Goal: Find specific page/section: Find specific page/section

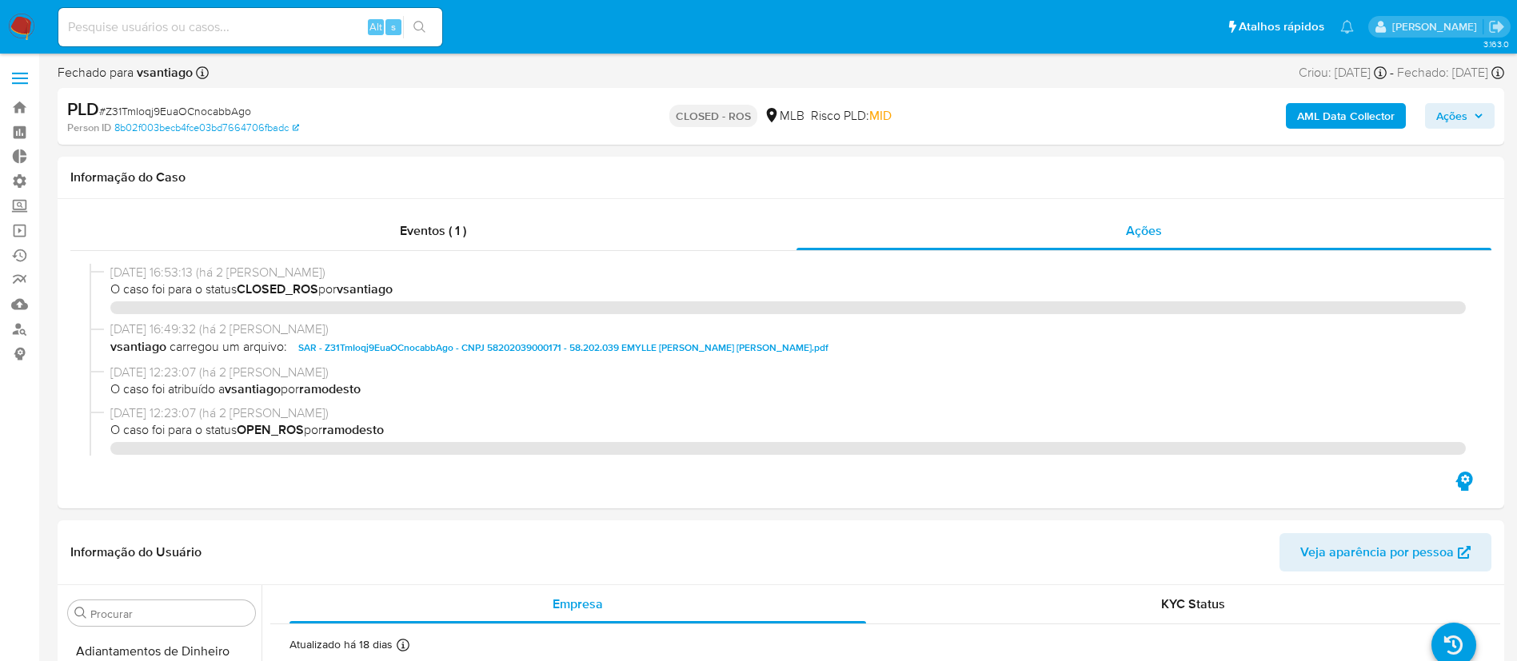
select select "10"
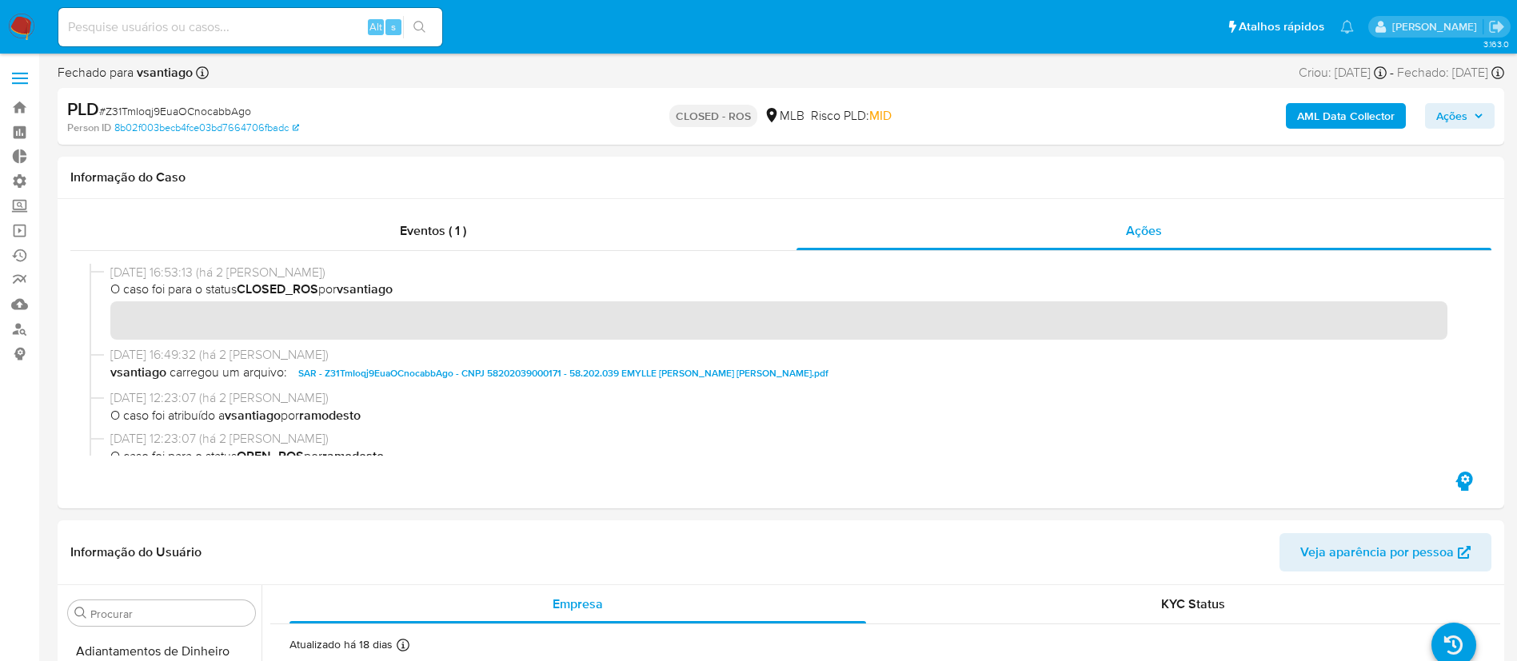
scroll to position [868, 0]
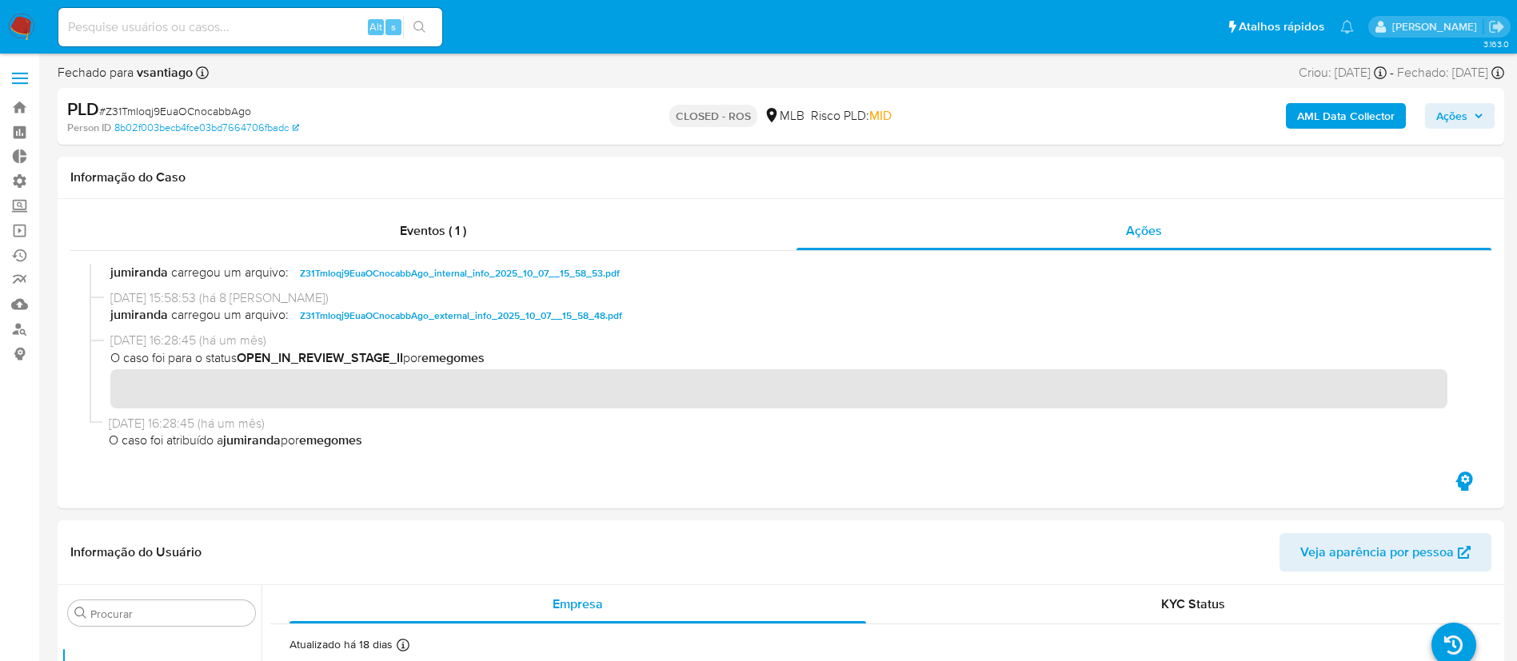
click at [193, 15] on div "Alt s" at bounding box center [250, 27] width 384 height 38
click at [146, 26] on input at bounding box center [250, 27] width 384 height 21
paste input "6GrEmQyiXYdVuc44cIP649L6"
type input "6GrEmQyiXYdVuc44cIP649L6"
click at [417, 35] on button "search-icon" at bounding box center [419, 27] width 33 height 22
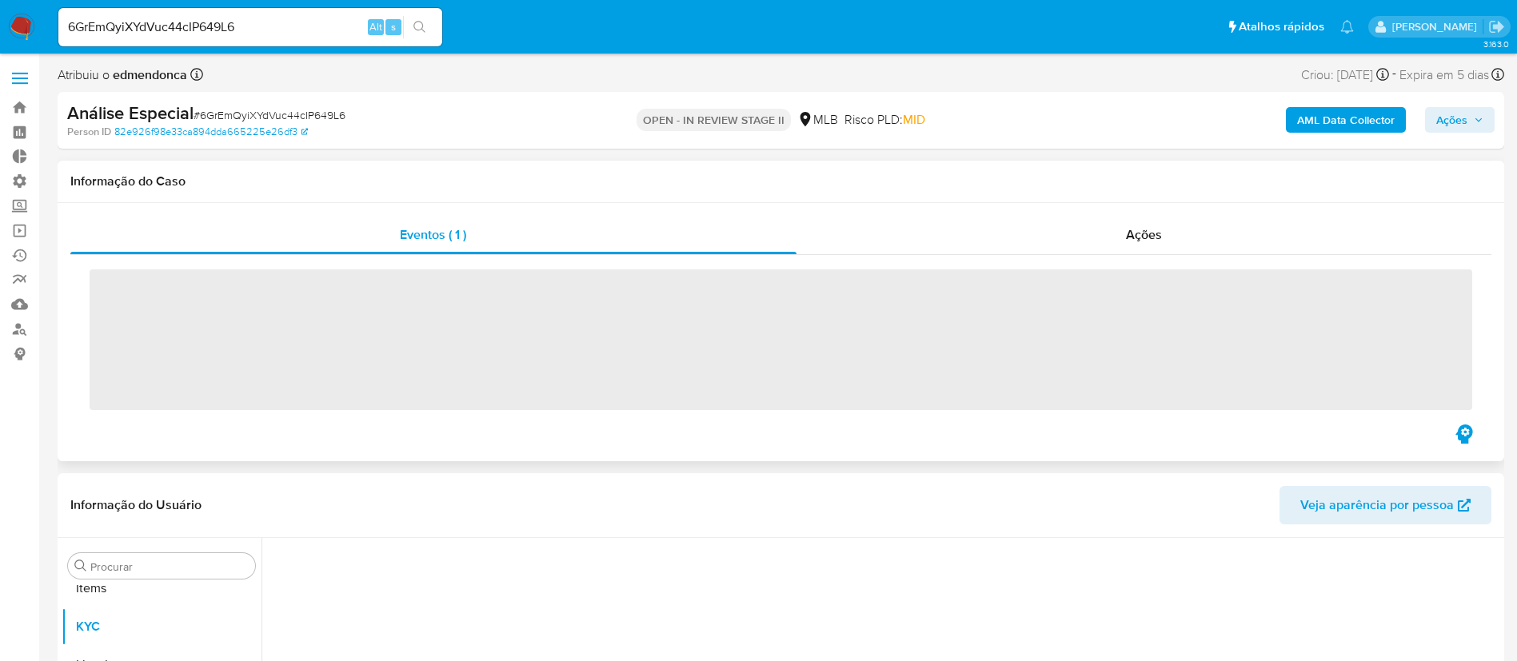
scroll to position [868, 0]
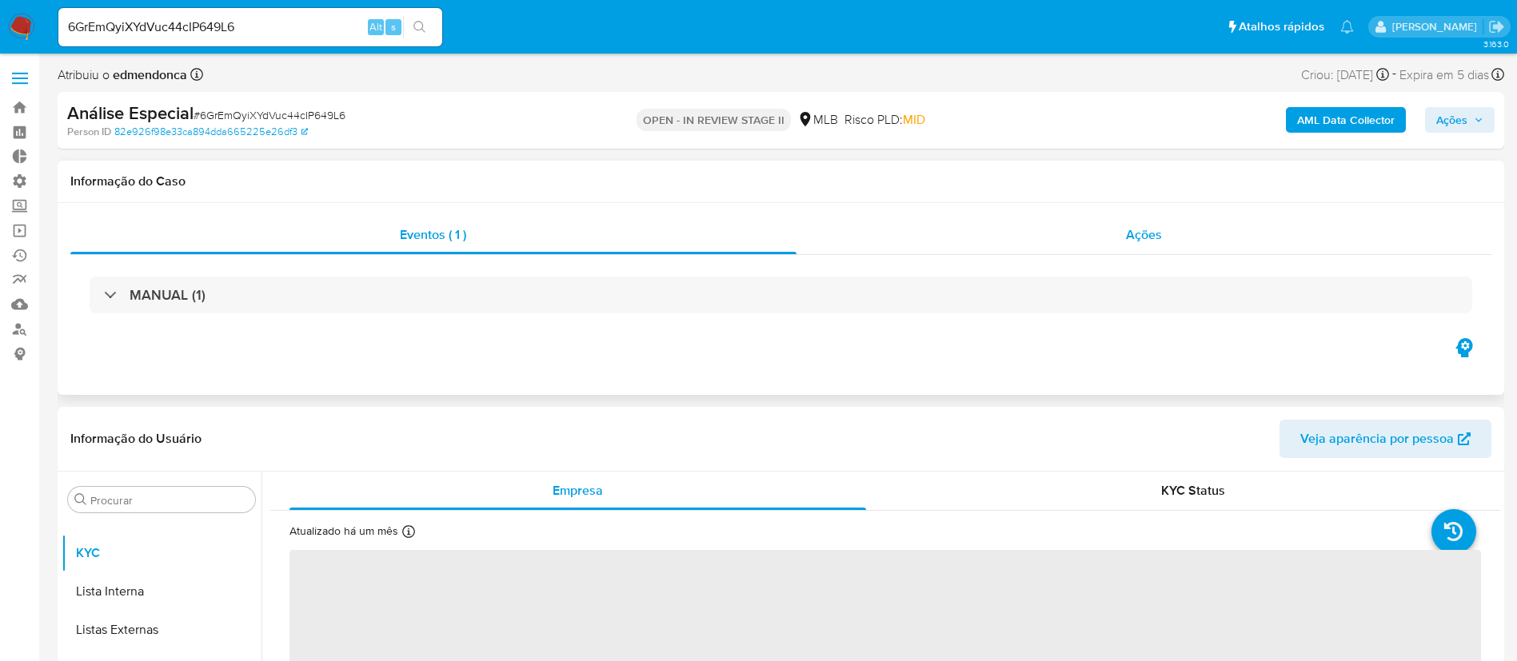
select select "10"
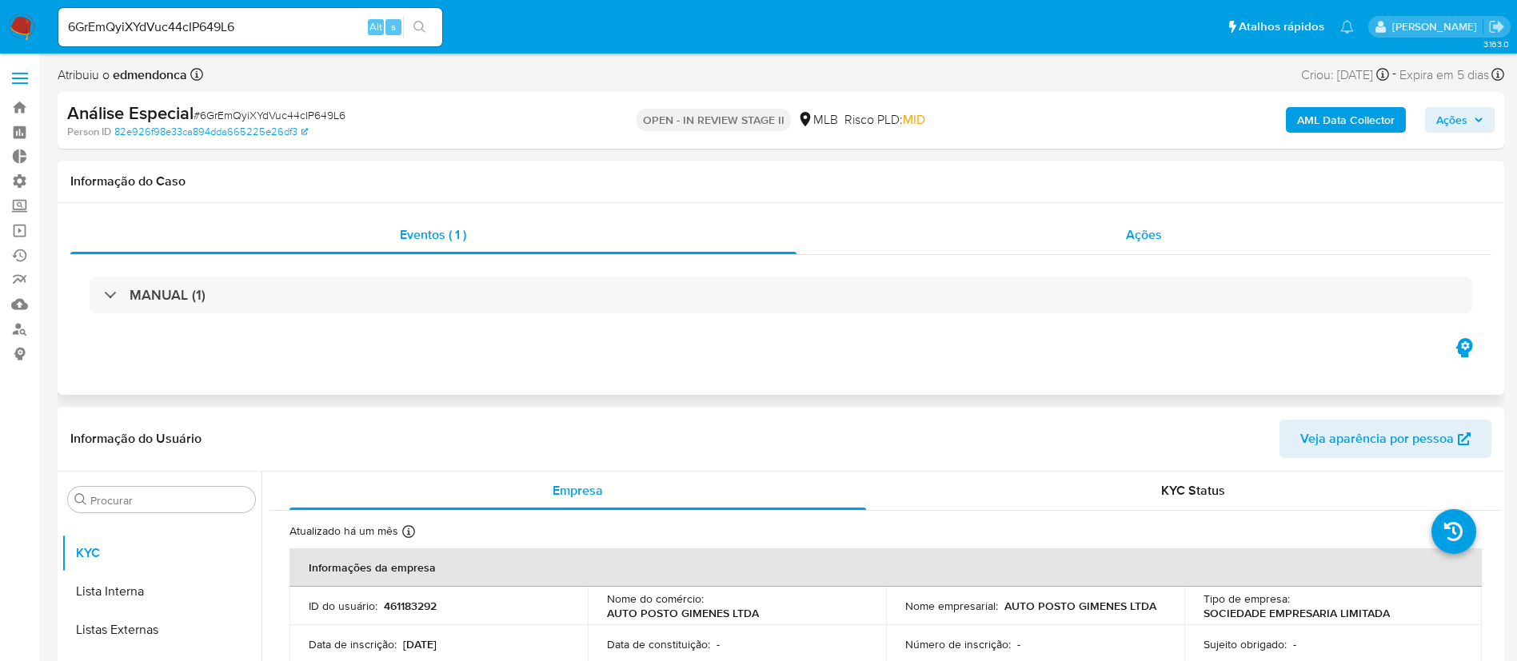
click at [1159, 237] on span "Ações" at bounding box center [1144, 235] width 36 height 18
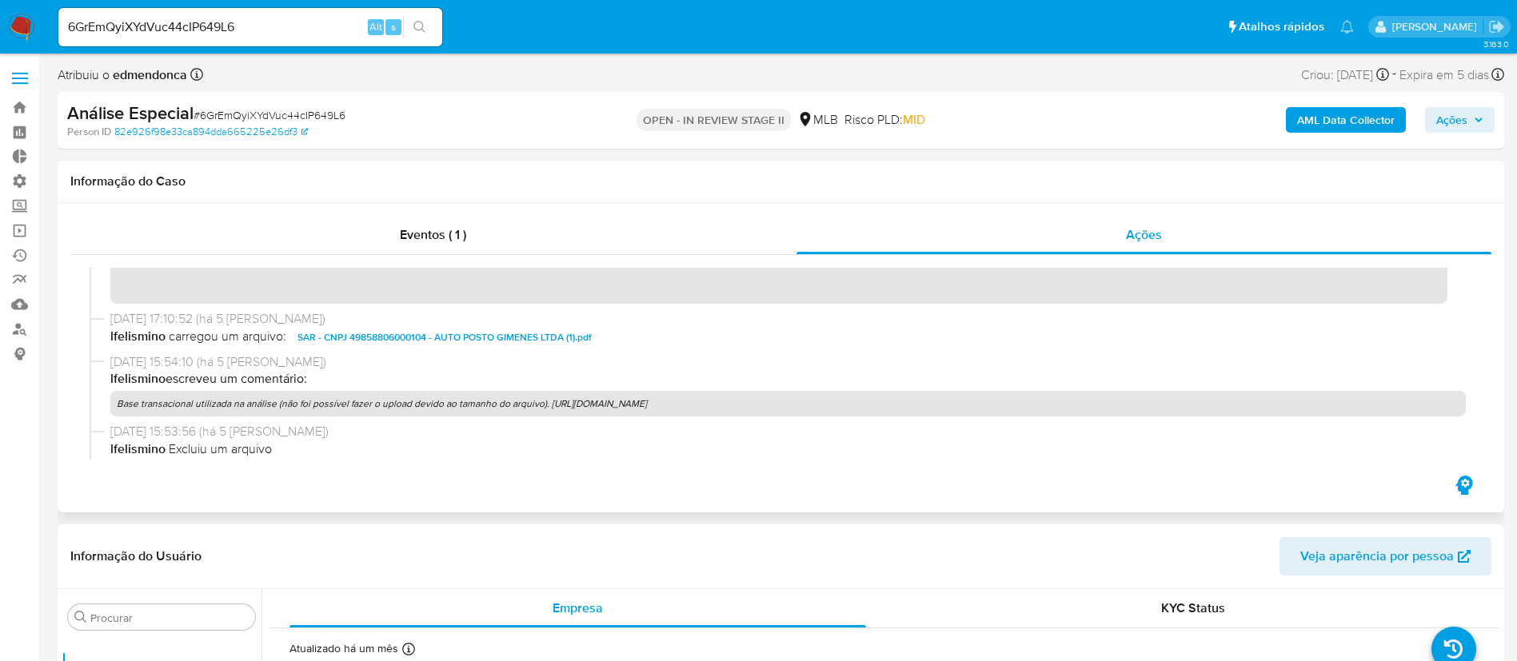
scroll to position [0, 0]
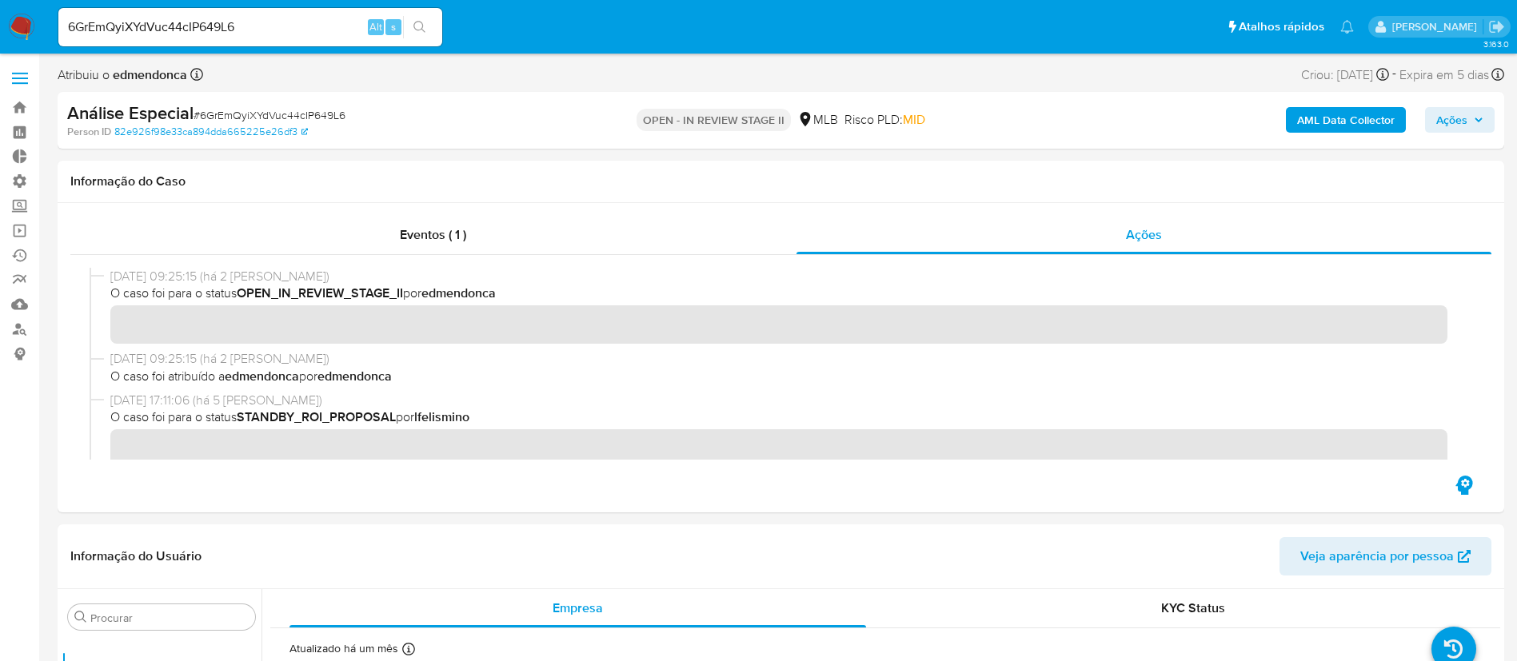
click at [273, 111] on span "# 6GrEmQyiXYdVuc44cIP649L6" at bounding box center [270, 115] width 152 height 16
copy span "6GrEmQyiXYdVuc44cIP649L6"
